Goal: Check status: Check status

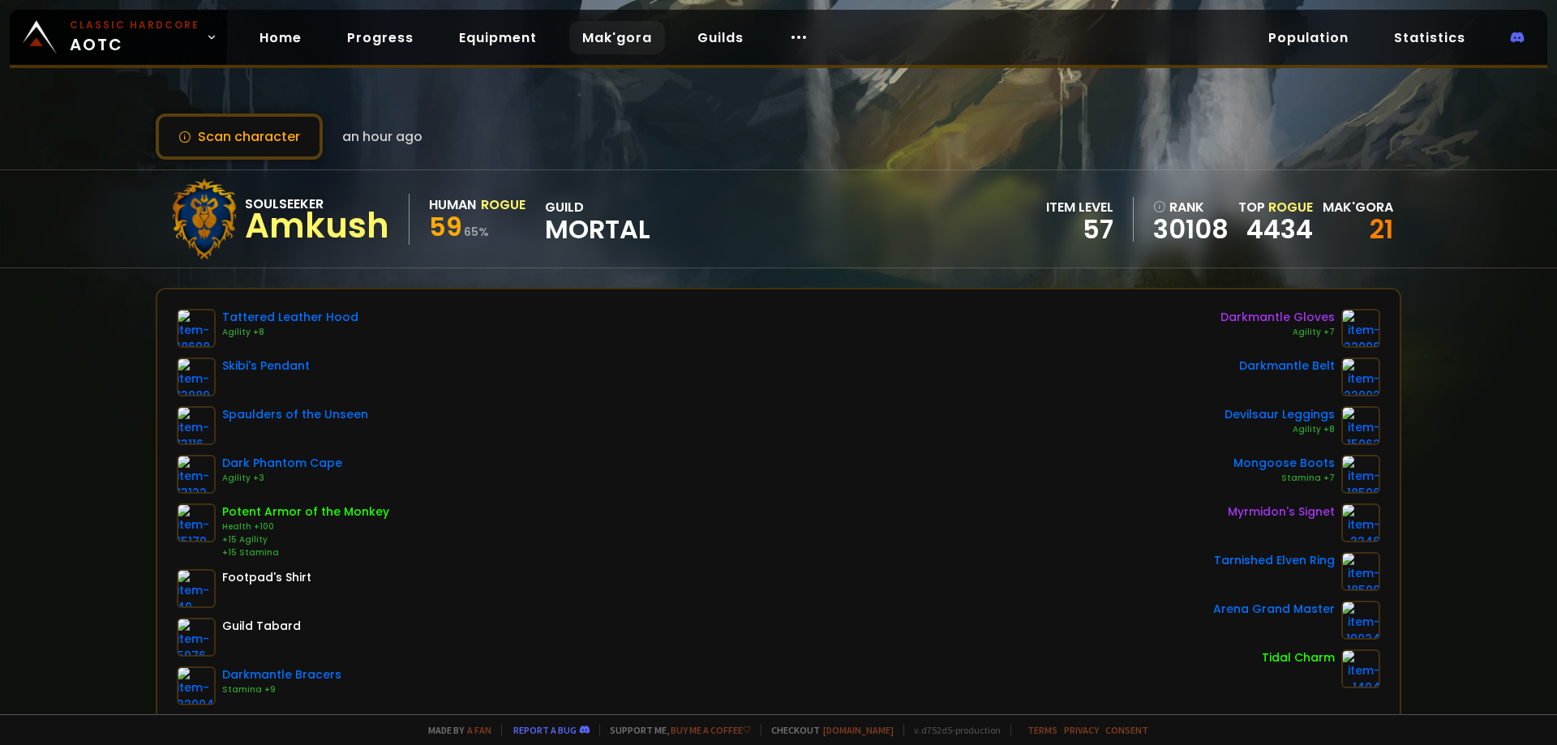
click at [617, 41] on link "Mak'gora" at bounding box center [617, 37] width 96 height 33
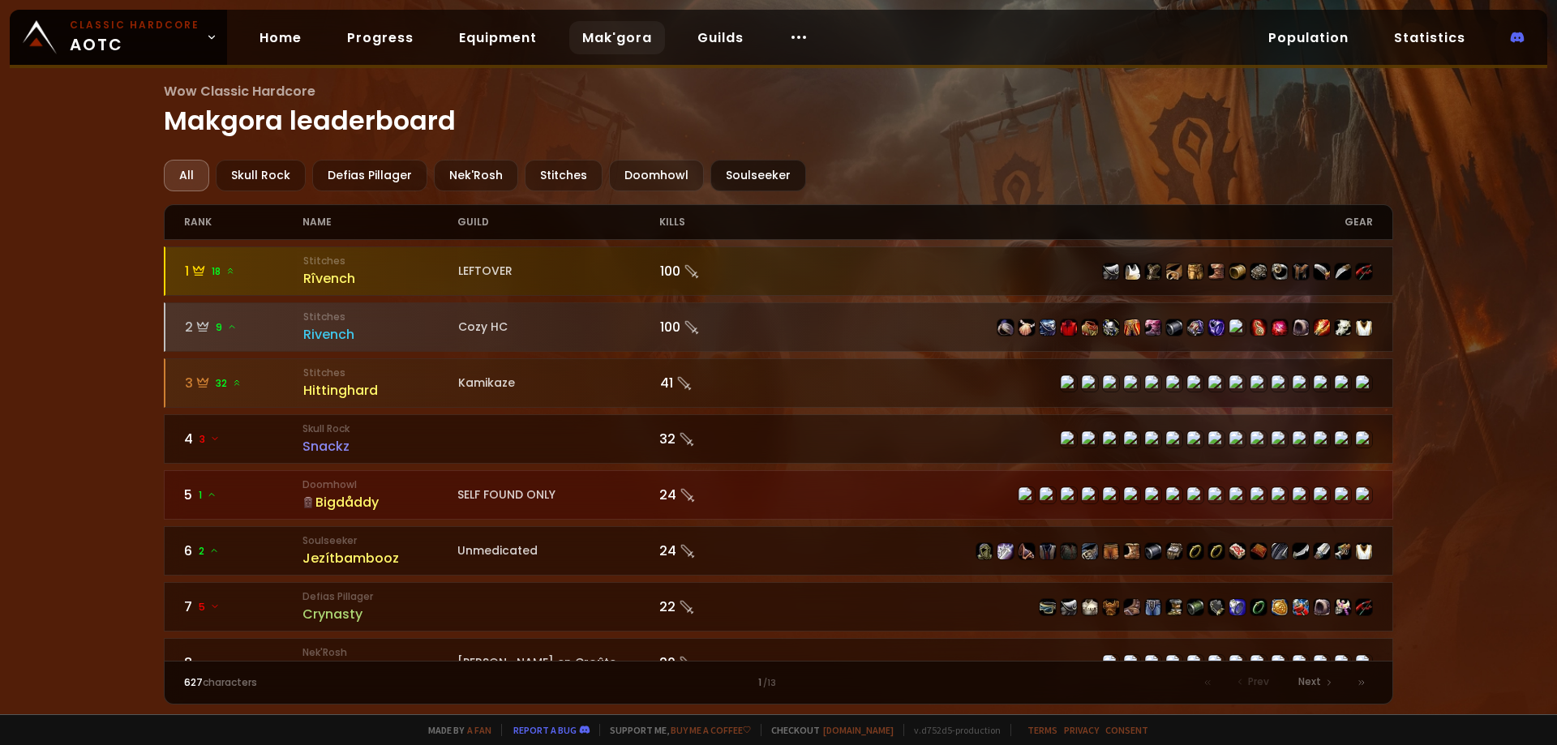
click at [731, 177] on div "Soulseeker" at bounding box center [758, 176] width 96 height 32
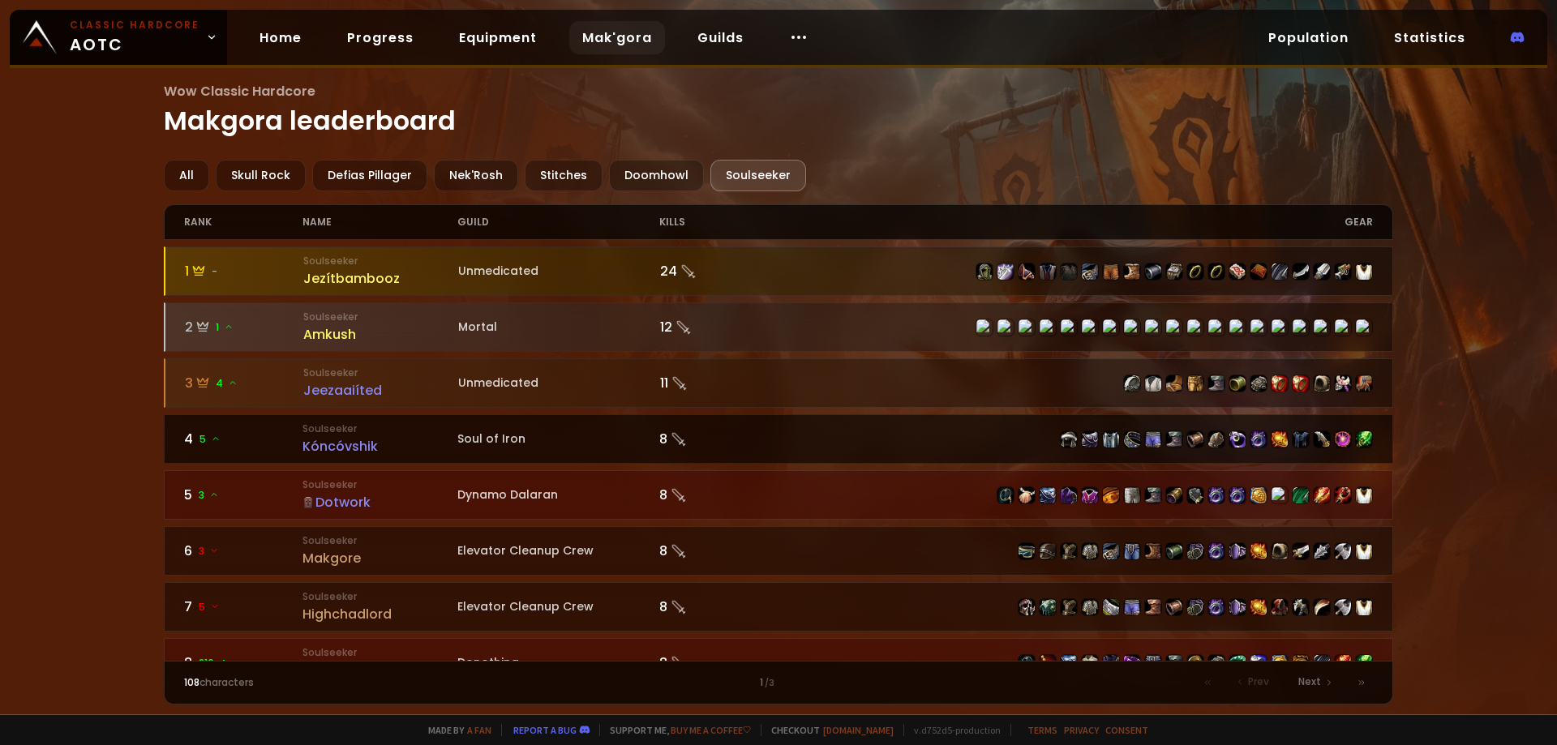
click at [632, 429] on link "4 5 Soulseeker Kóncóvshik Soul of Iron 8" at bounding box center [779, 438] width 1230 height 49
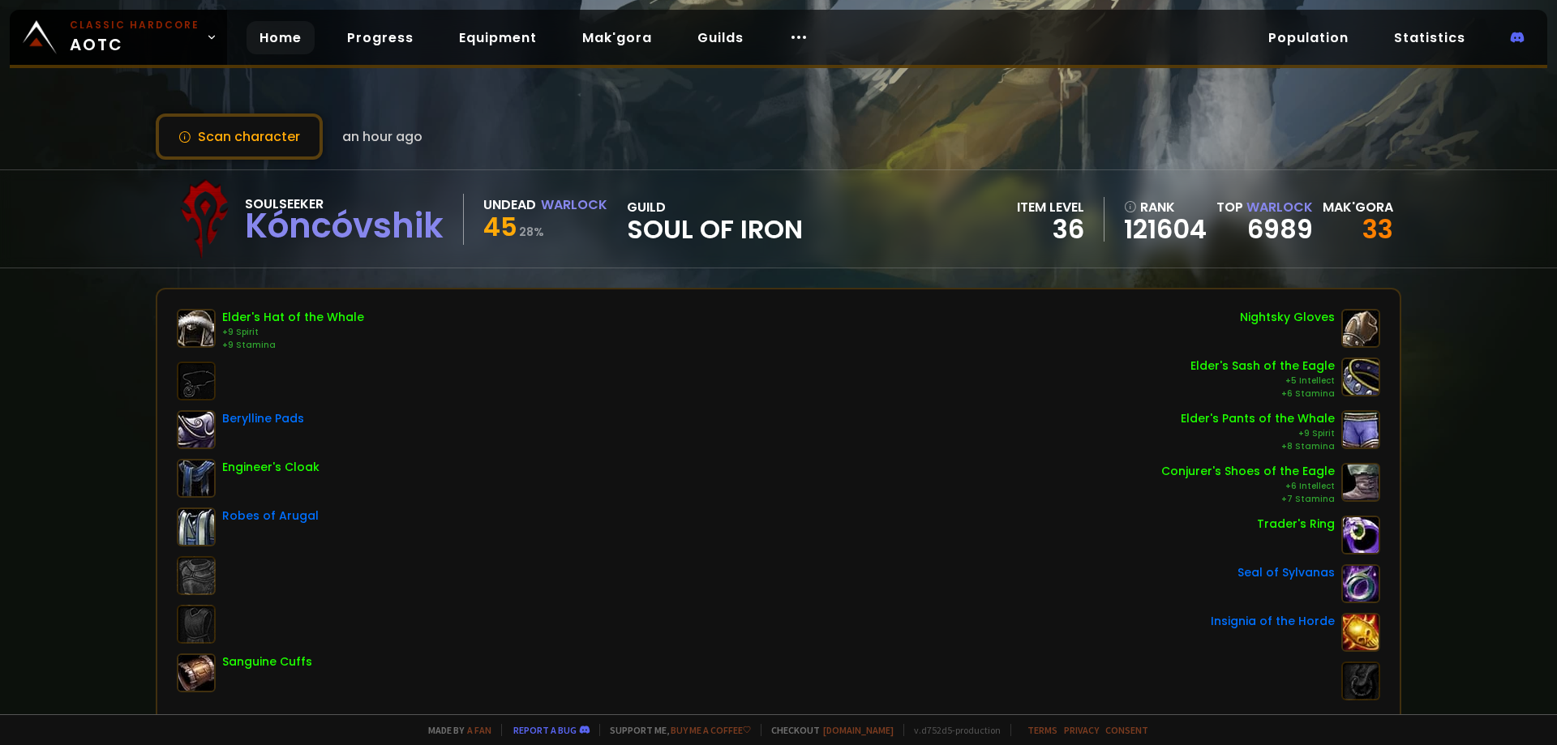
click at [277, 45] on link "Home" at bounding box center [281, 37] width 68 height 33
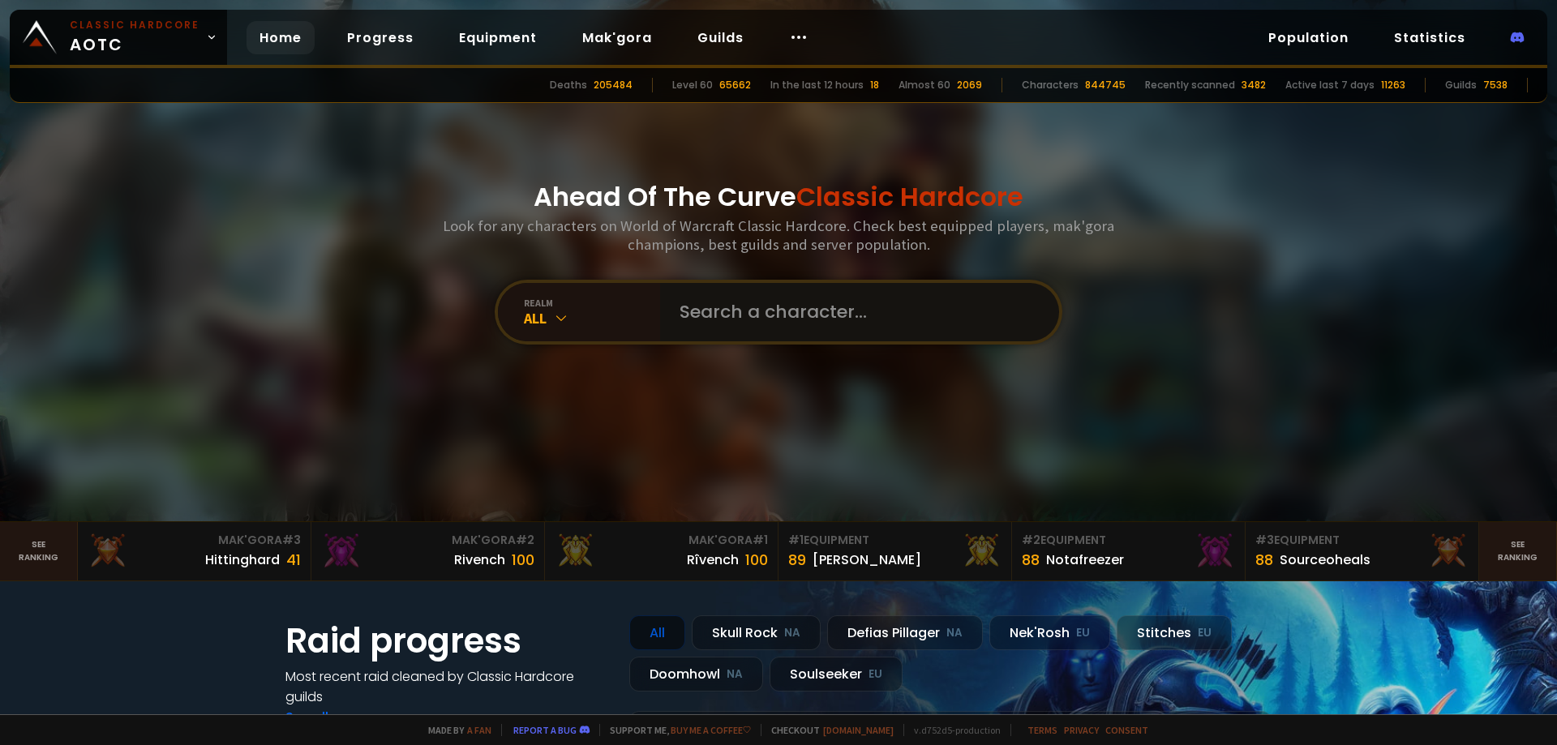
click at [710, 309] on input "text" at bounding box center [855, 312] width 370 height 58
type input "pancreascrok"
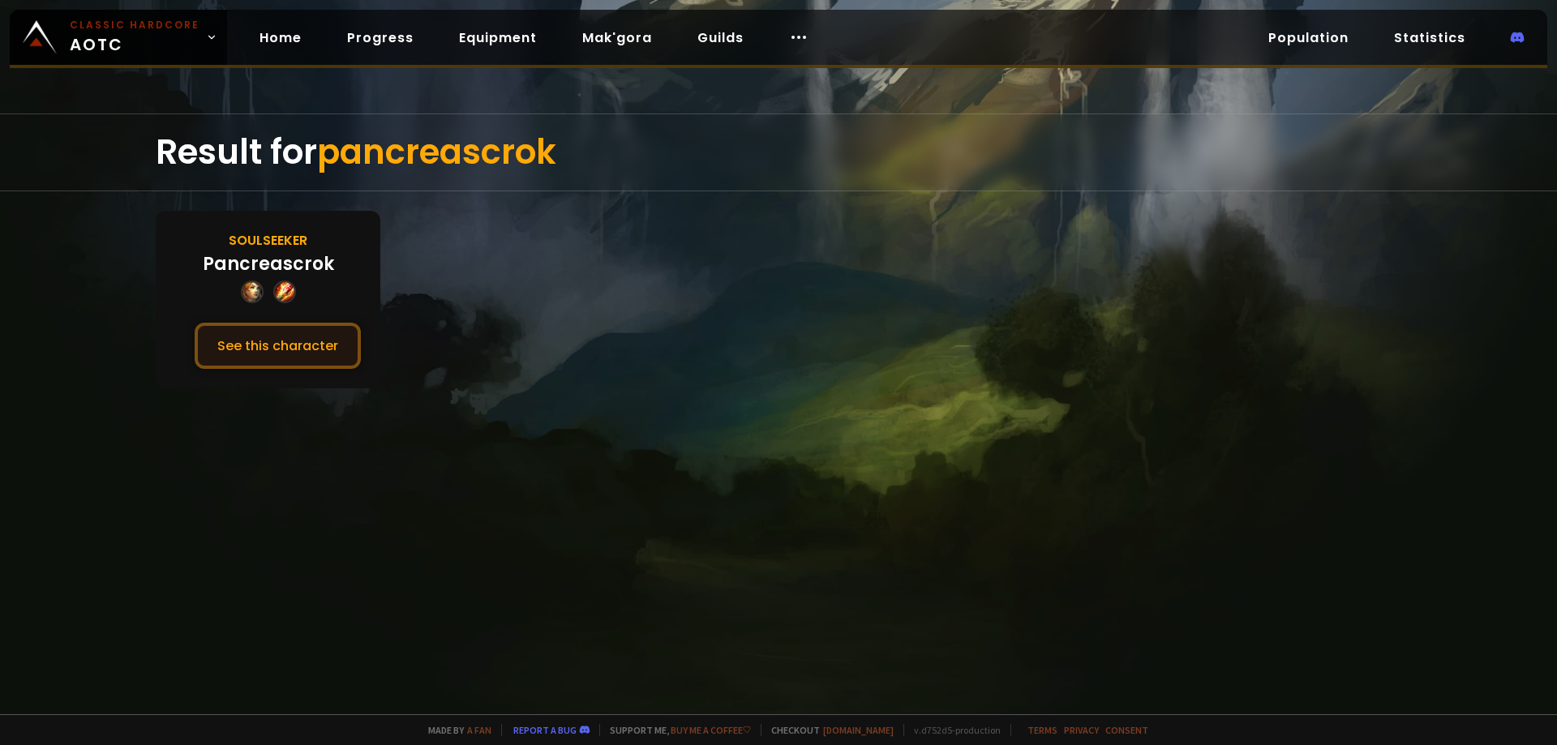
click at [332, 351] on button "See this character" at bounding box center [278, 346] width 166 height 46
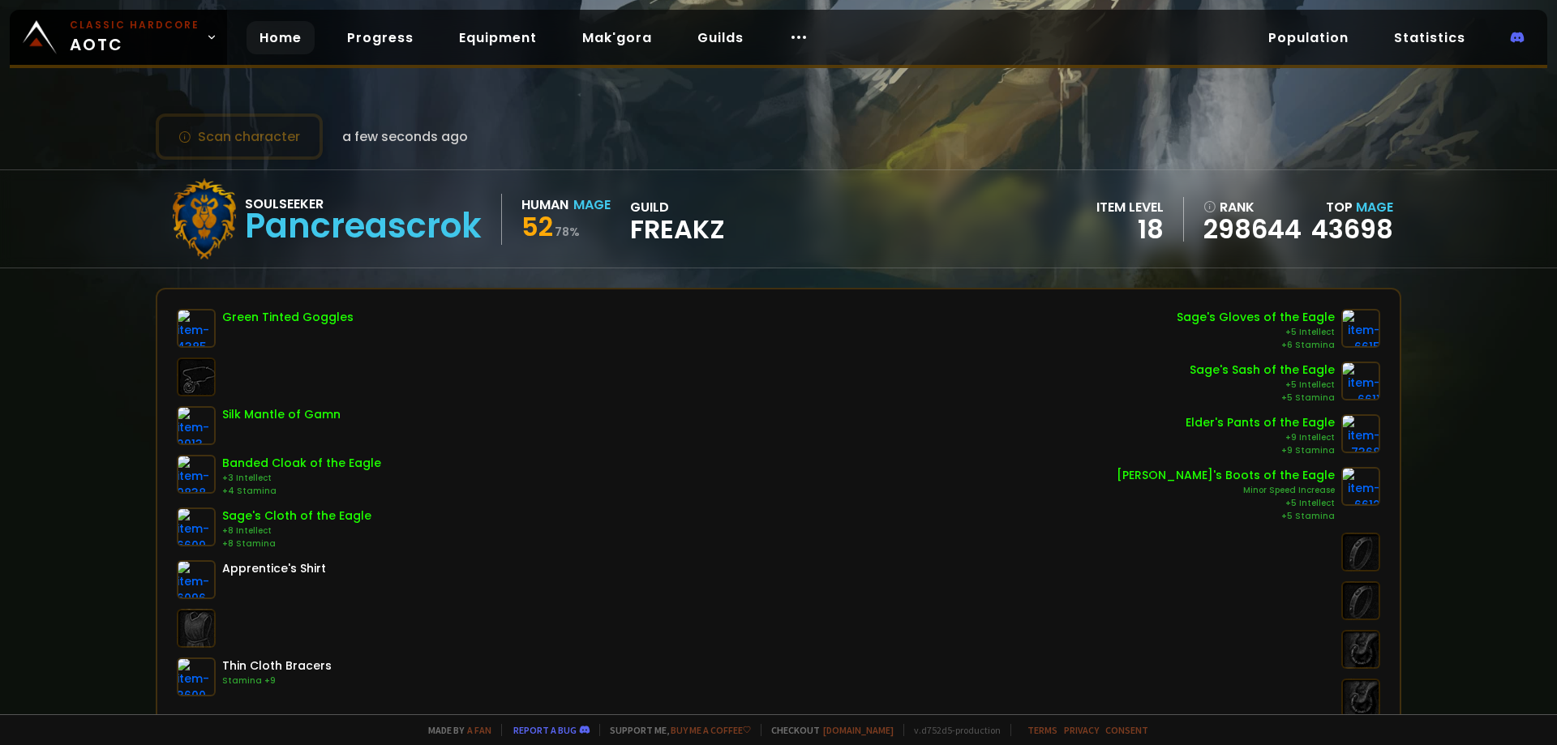
click at [277, 30] on link "Home" at bounding box center [281, 37] width 68 height 33
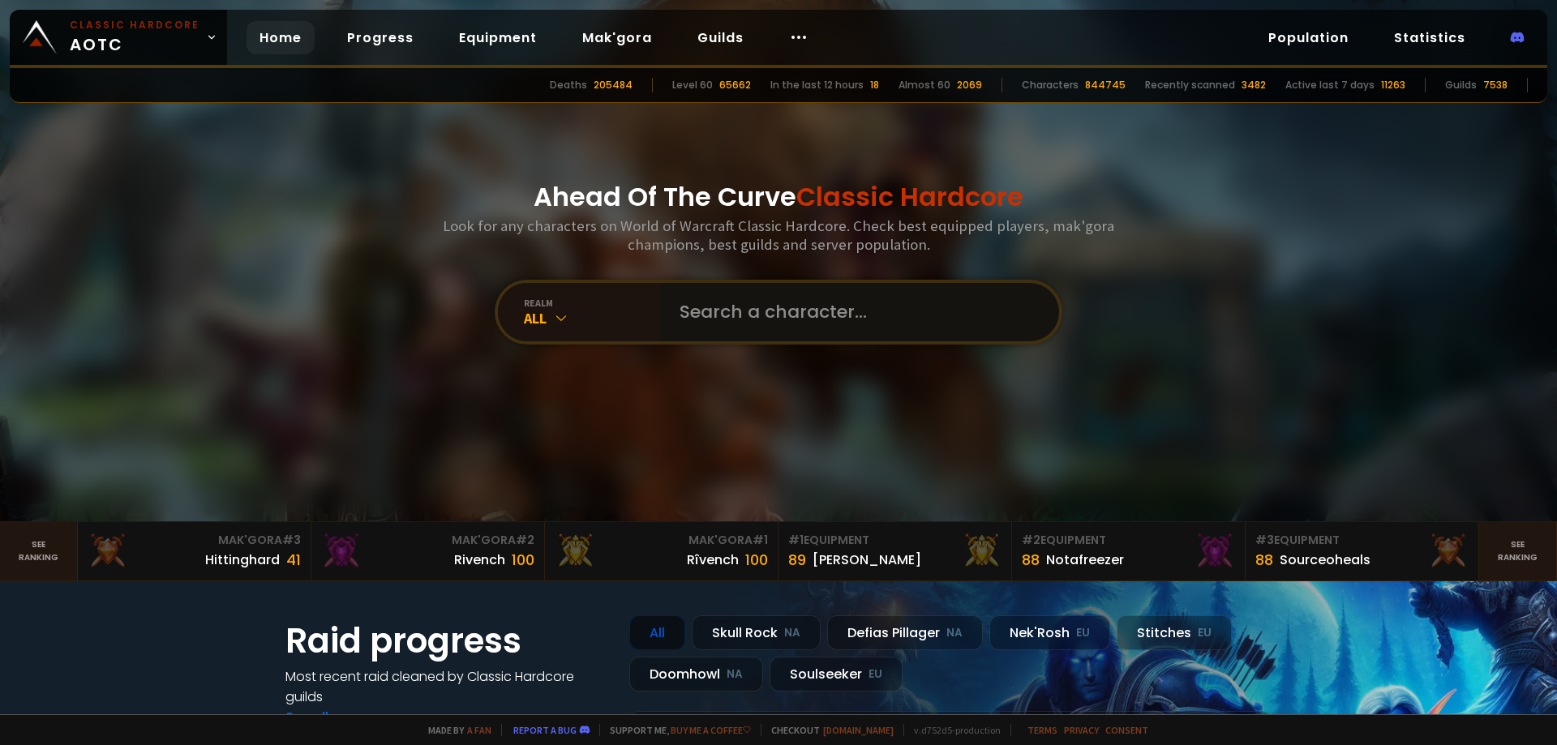
click at [785, 320] on input "text" at bounding box center [855, 312] width 370 height 58
type input "pancreascroc"
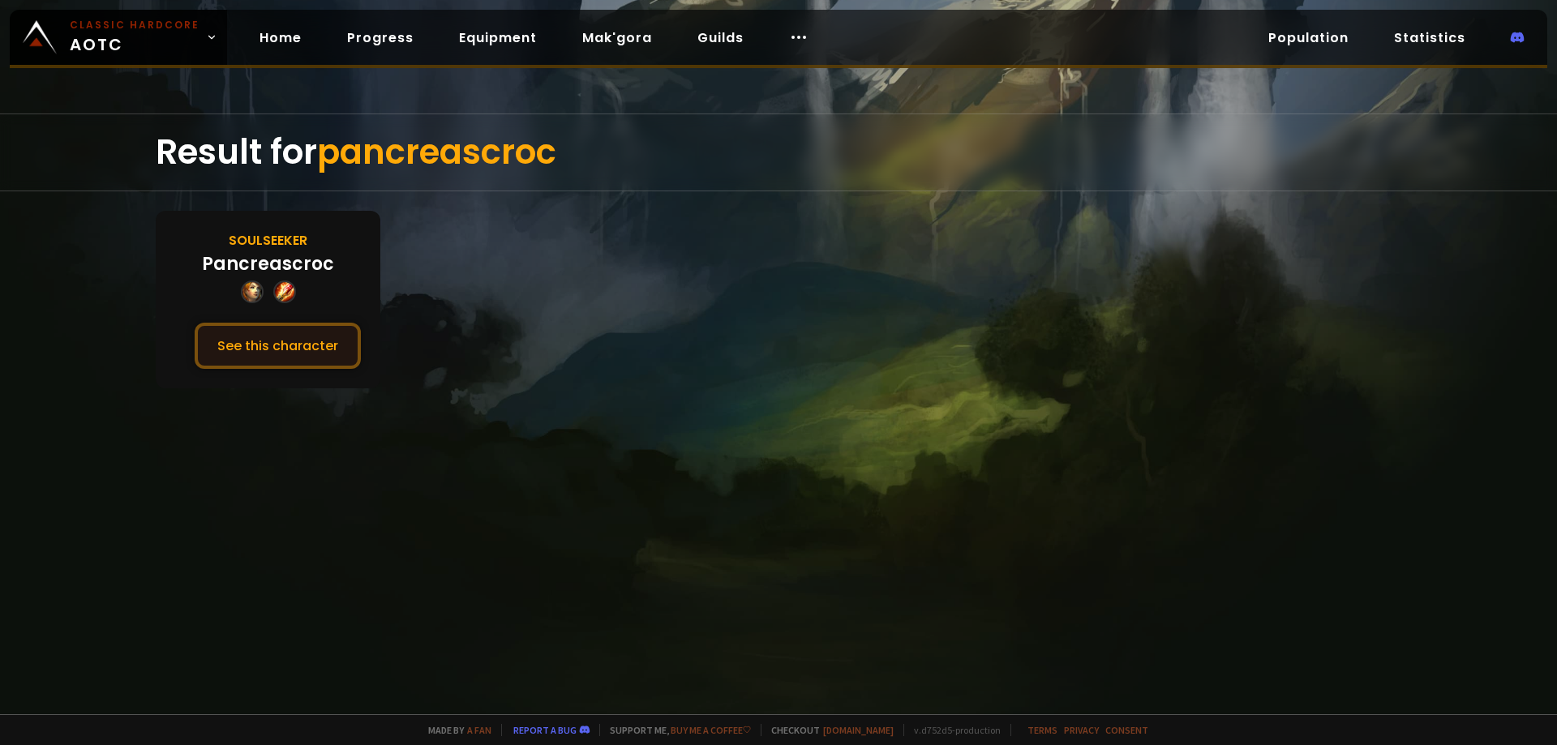
click at [312, 346] on button "See this character" at bounding box center [278, 346] width 166 height 46
